Goal: Navigation & Orientation: Find specific page/section

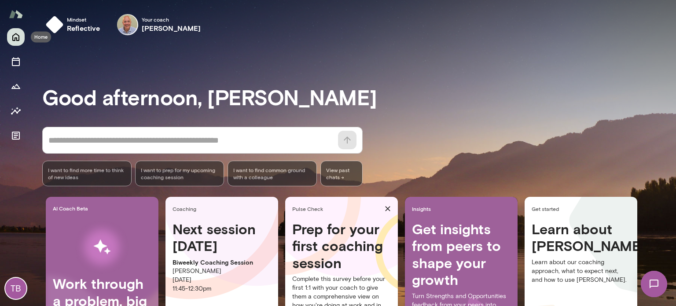
click at [16, 40] on icon "Home" at bounding box center [16, 37] width 11 height 11
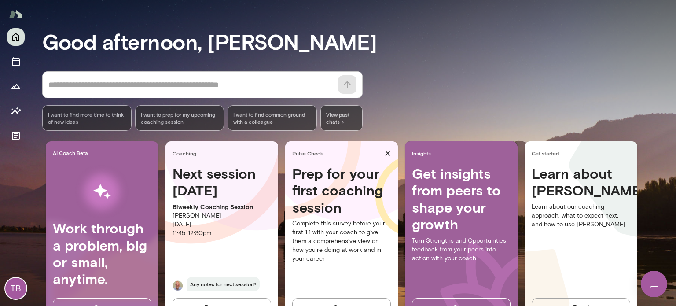
scroll to position [90, 0]
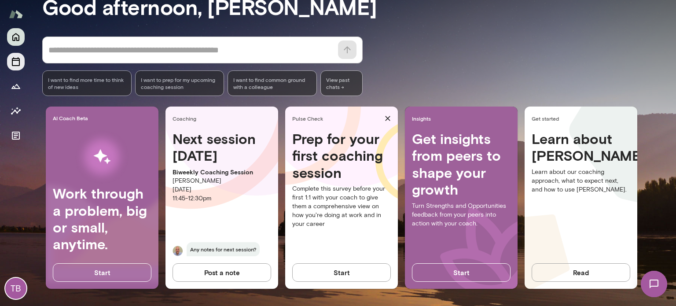
click at [20, 58] on icon "Sessions" at bounding box center [16, 61] width 11 height 11
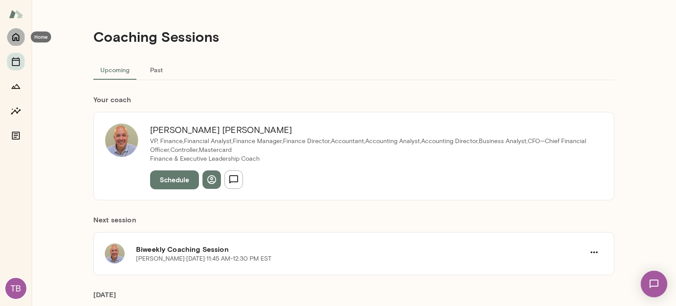
click at [15, 38] on icon "Home" at bounding box center [15, 37] width 7 height 8
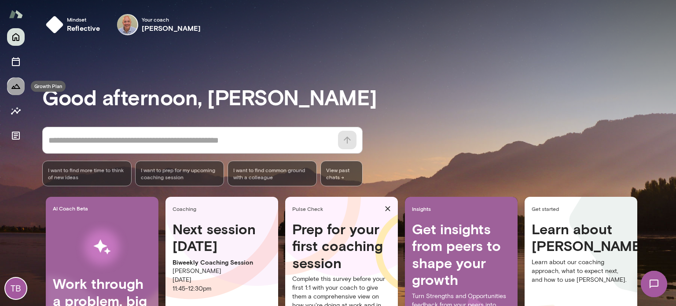
click at [13, 92] on button "Growth Plan" at bounding box center [16, 86] width 18 height 18
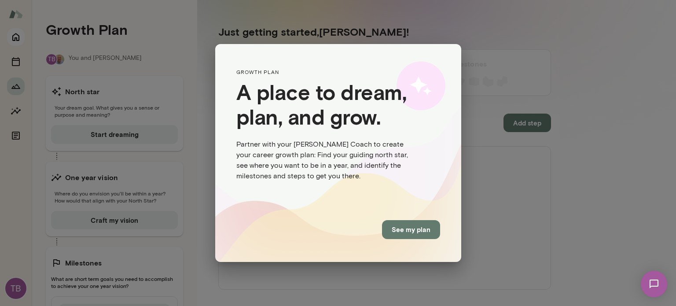
click at [18, 38] on div "GROWTH PLAN A place to dream, plan, and grow. Partner with your [PERSON_NAME] C…" at bounding box center [338, 153] width 676 height 306
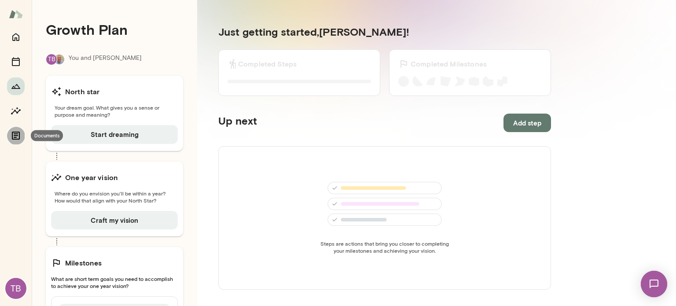
click at [18, 140] on icon "Documents" at bounding box center [16, 135] width 11 height 11
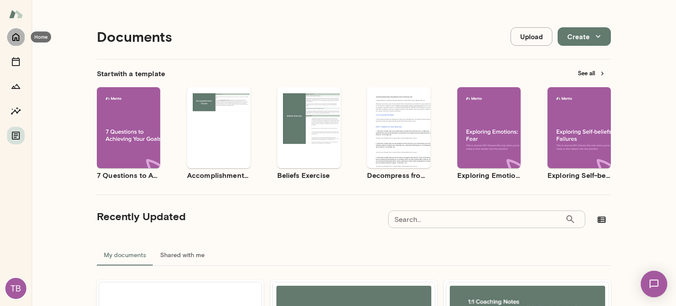
click at [17, 37] on icon "Home" at bounding box center [16, 37] width 11 height 11
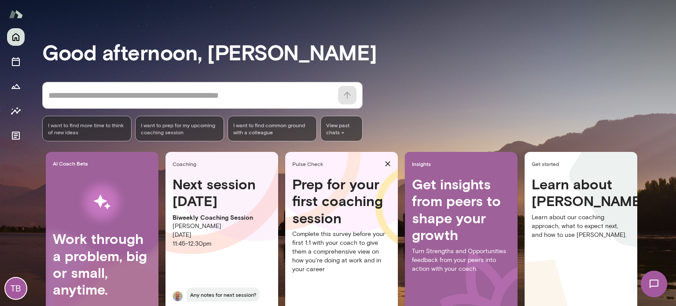
scroll to position [90, 0]
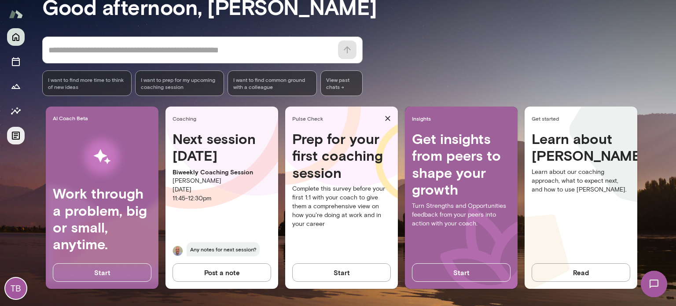
click at [17, 132] on icon "Documents" at bounding box center [16, 135] width 11 height 11
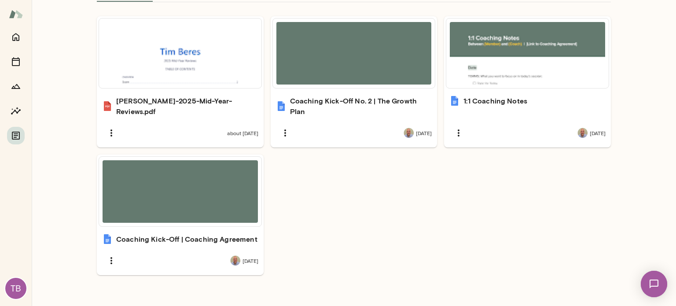
scroll to position [275, 0]
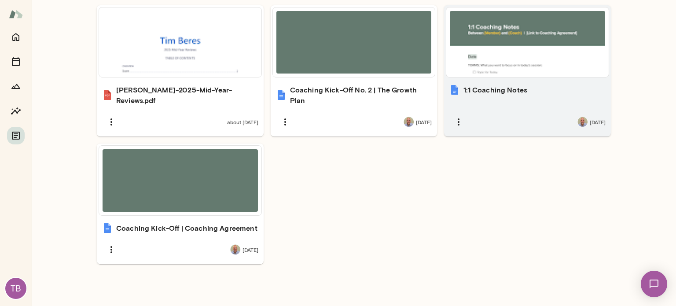
click at [514, 88] on h6 "1:1 Coaching Notes" at bounding box center [495, 89] width 64 height 11
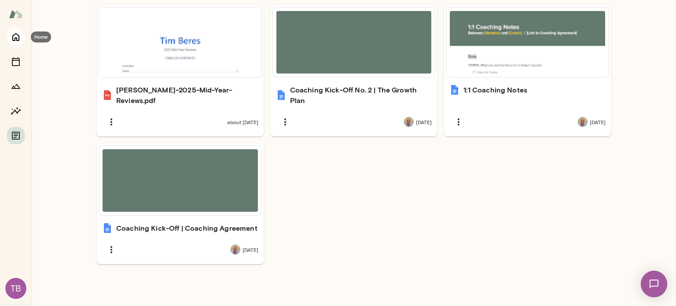
click at [17, 39] on icon "Home" at bounding box center [15, 37] width 7 height 8
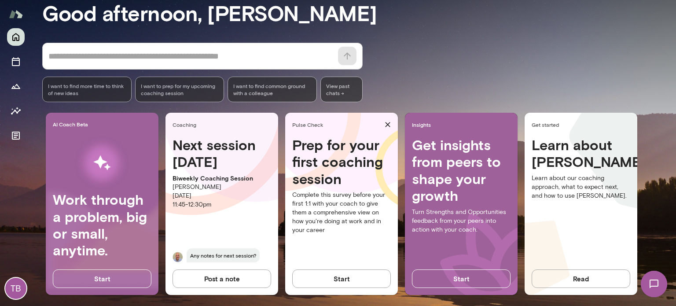
scroll to position [84, 0]
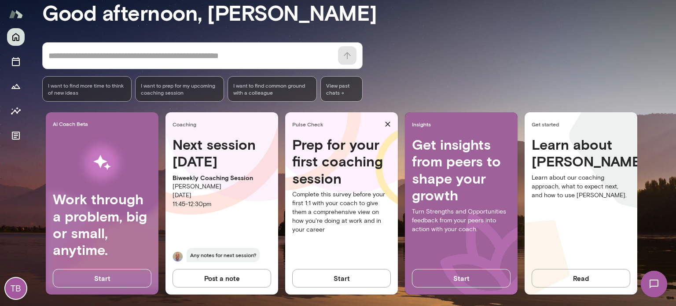
click at [658, 284] on img at bounding box center [654, 284] width 36 height 36
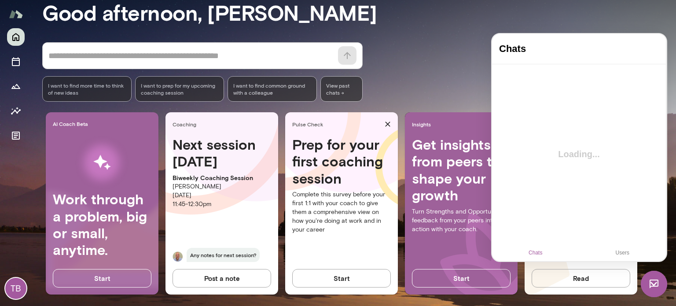
scroll to position [0, 0]
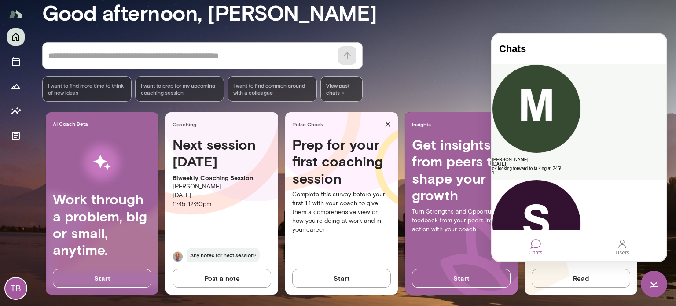
click at [553, 158] on div "[PERSON_NAME]" at bounding box center [579, 160] width 174 height 4
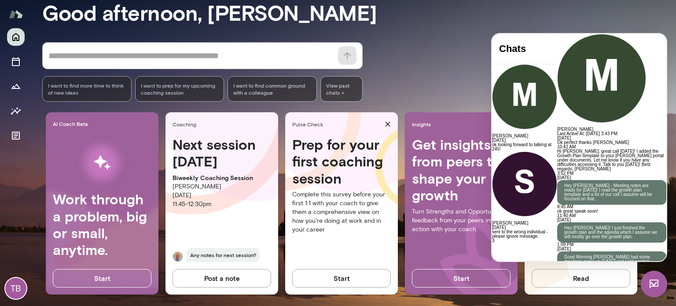
scroll to position [1671, 0]
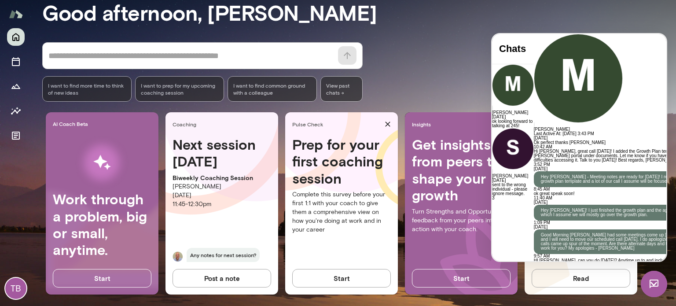
scroll to position [1757, 0]
